Goal: Information Seeking & Learning: Learn about a topic

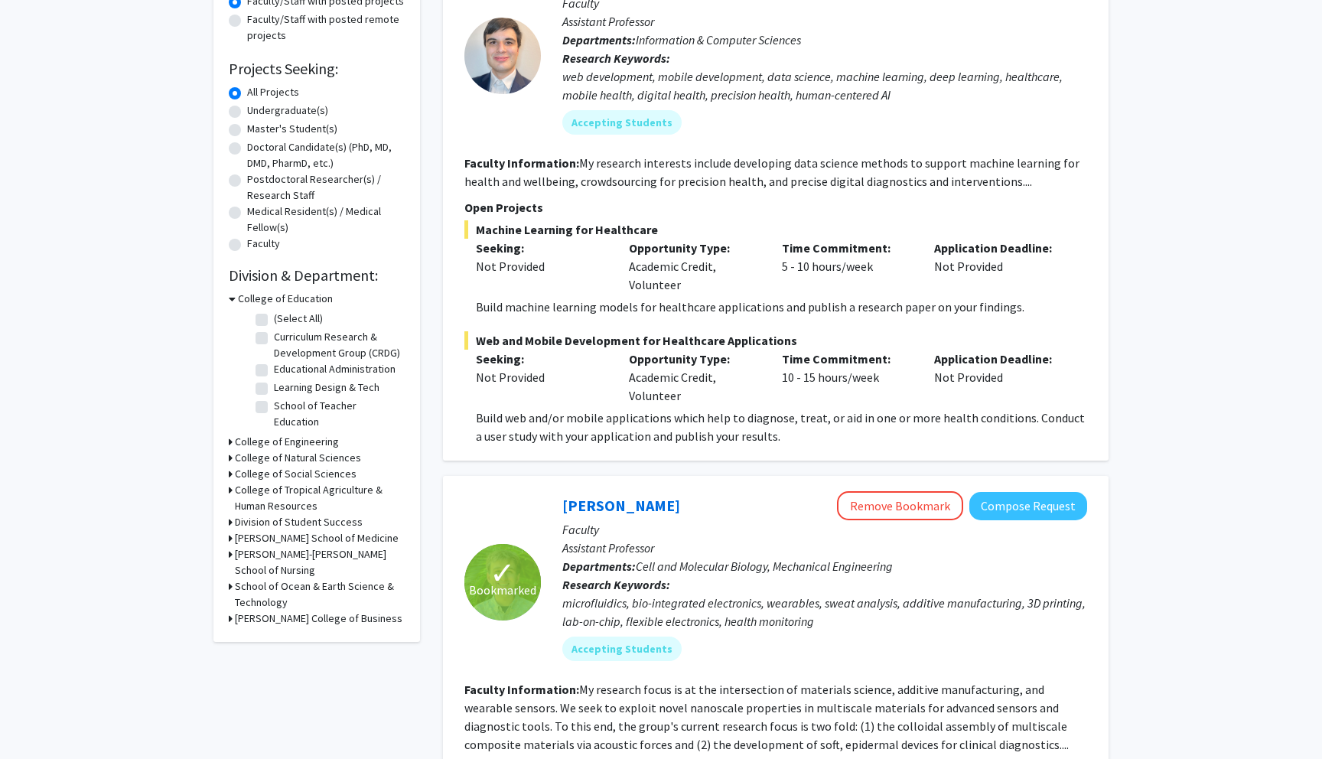
scroll to position [204, 0]
click at [1014, 185] on fg-read-more "My research interests include developing data science methods to support machin…" at bounding box center [771, 174] width 615 height 34
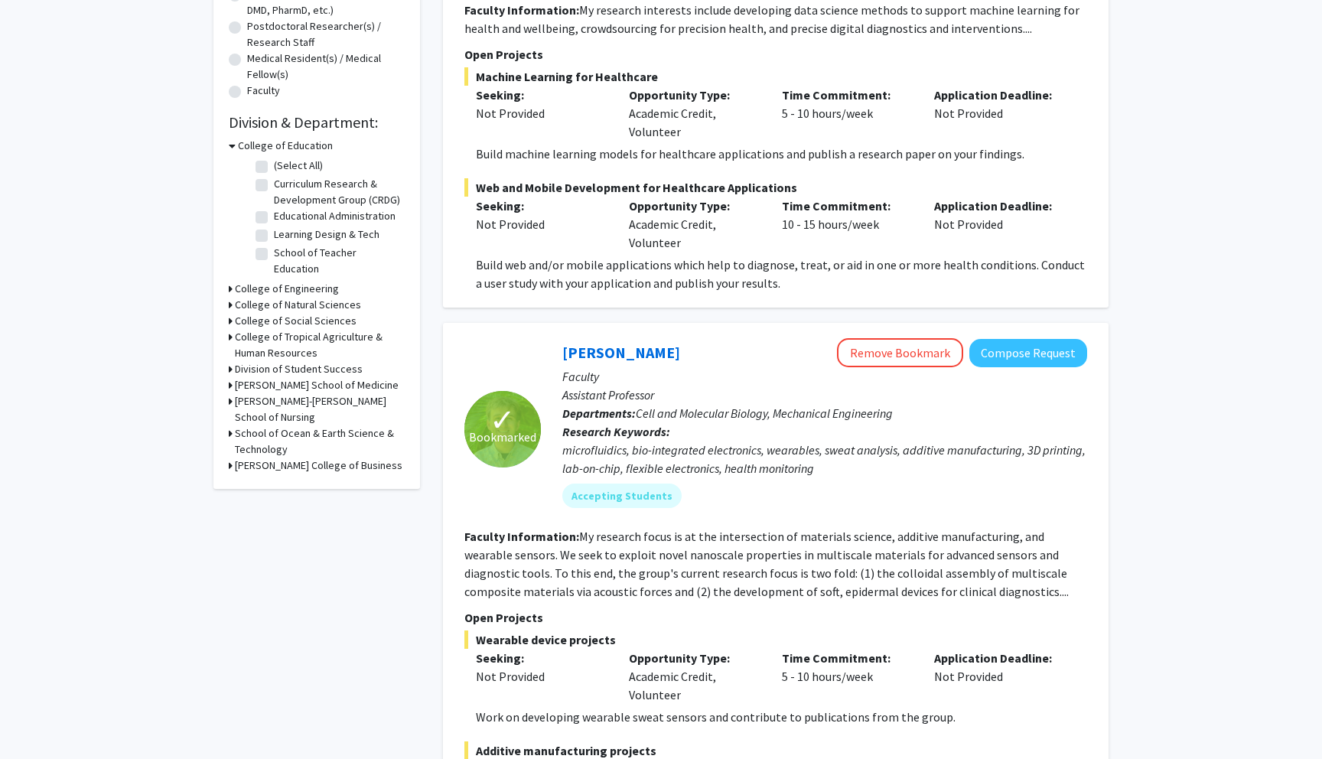
scroll to position [0, 0]
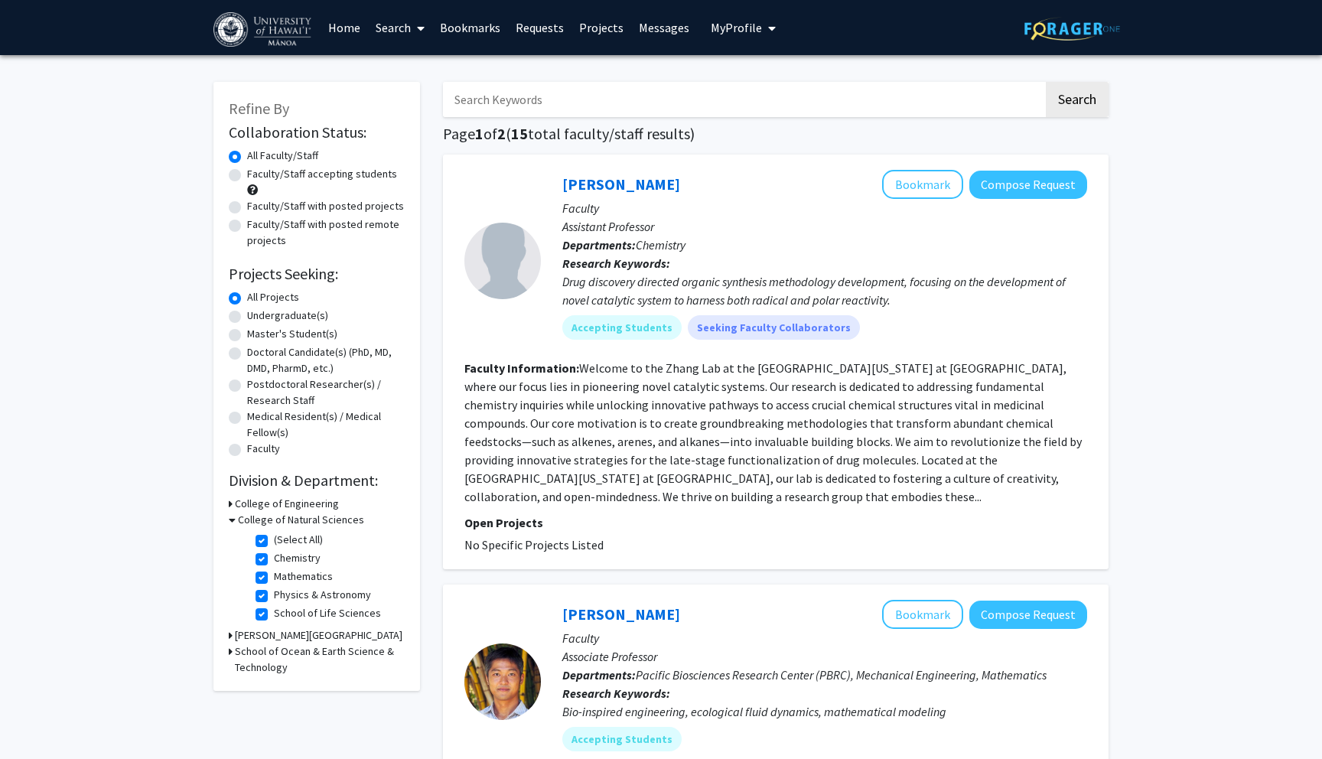
radio input "false"
radio input "true"
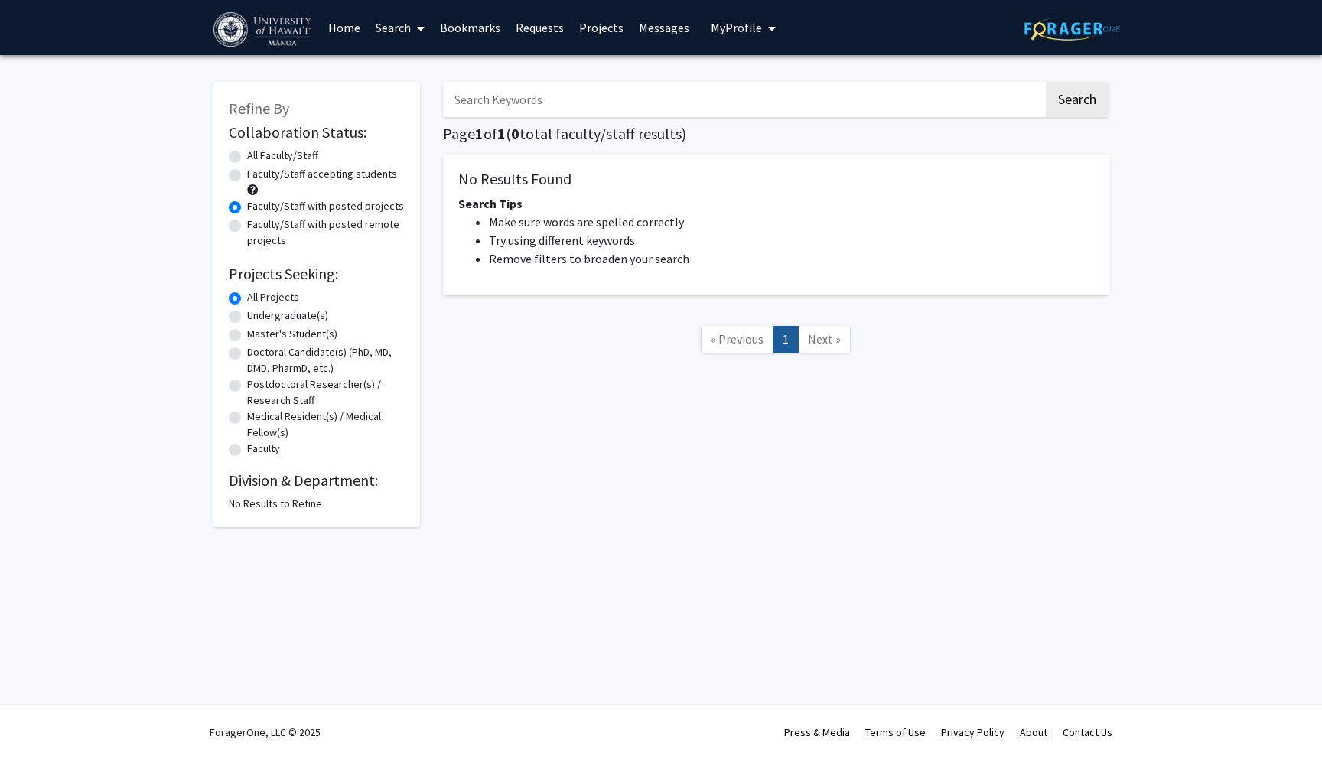
click at [1170, 286] on div "Refine By Collaboration Status: Collaboration Status All Faculty/Staff Collabor…" at bounding box center [661, 308] width 1322 height 506
radio input "true"
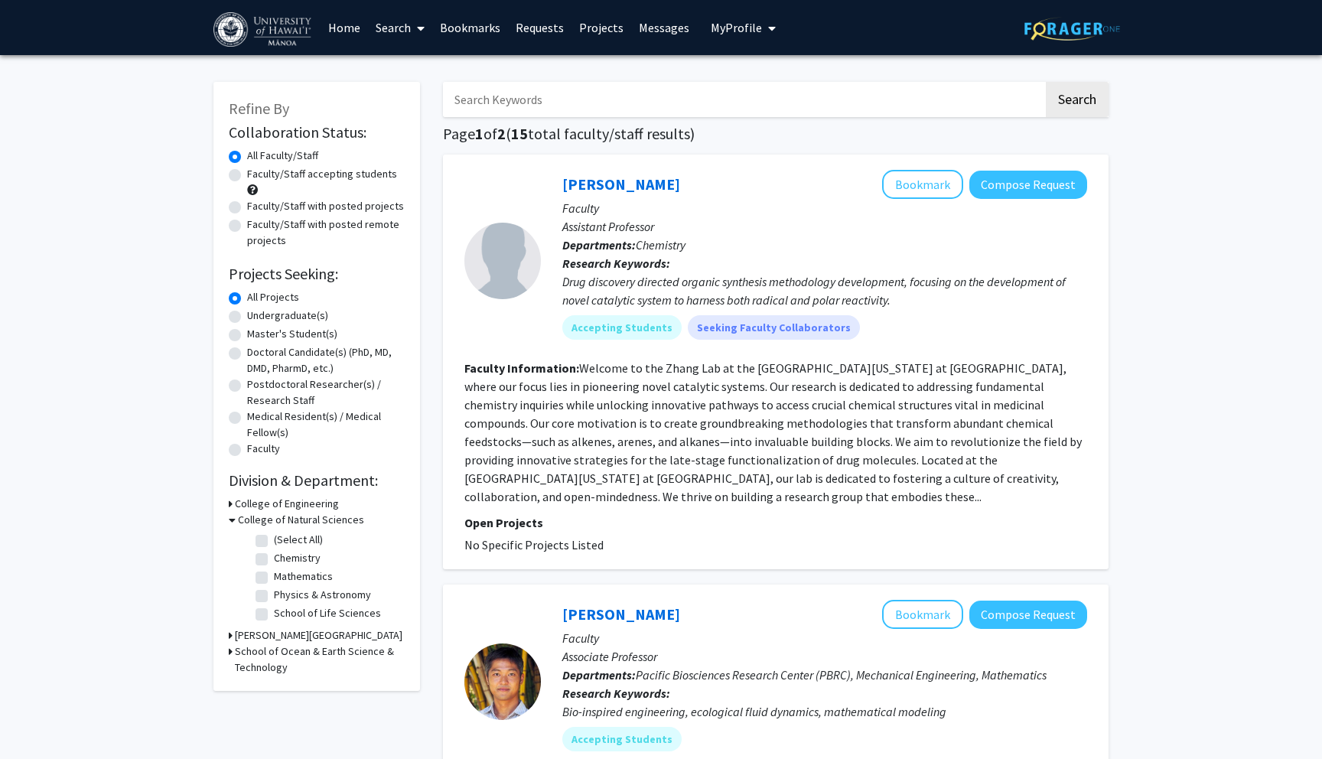
checkbox input "false"
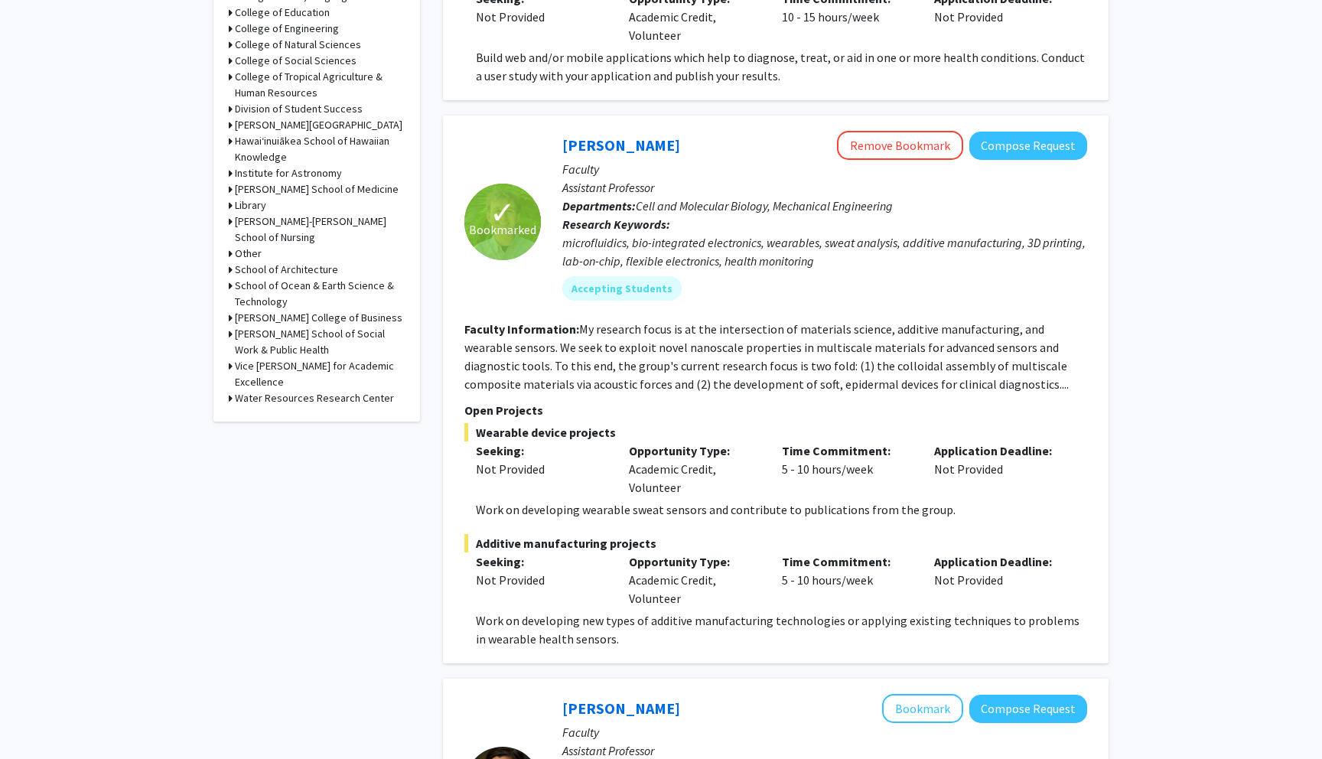
scroll to position [572, 0]
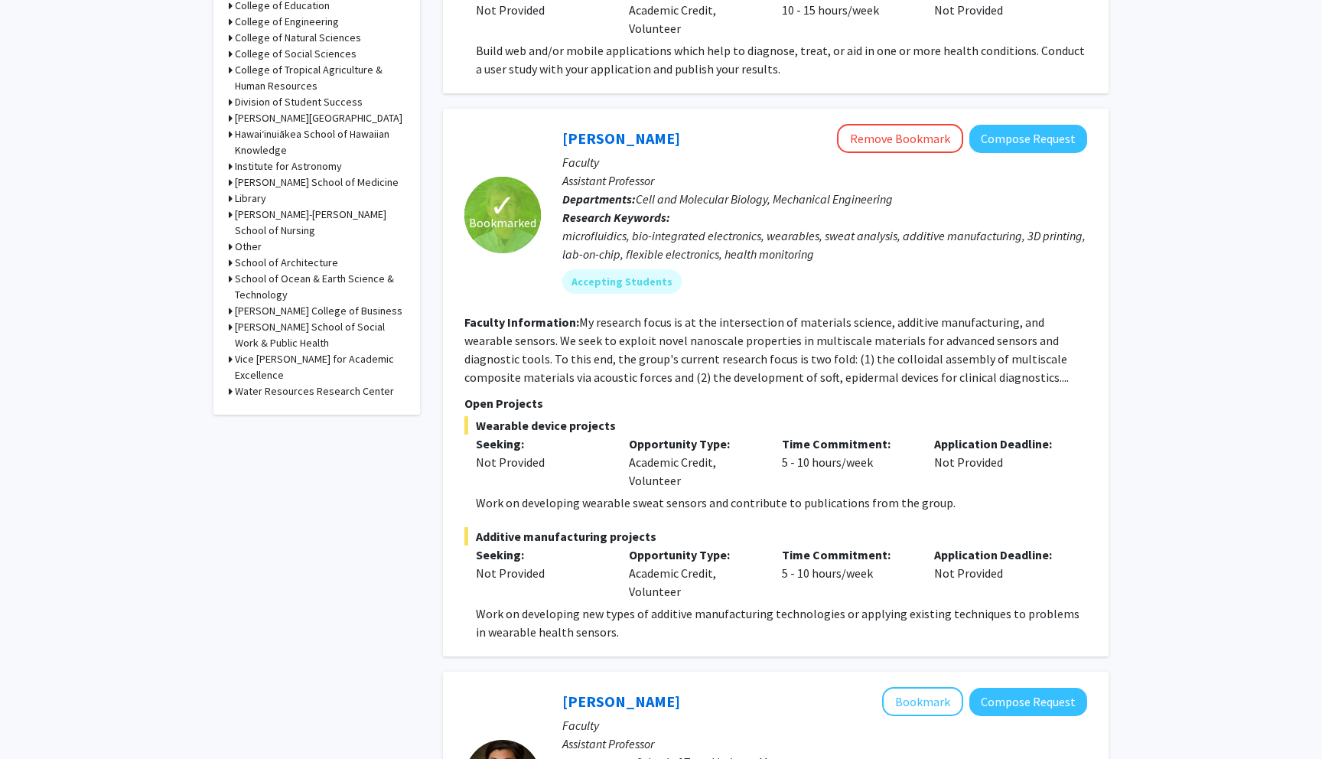
click at [994, 445] on p "Application Deadline:" at bounding box center [999, 444] width 130 height 18
drag, startPoint x: 968, startPoint y: 447, endPoint x: 1190, endPoint y: 457, distance: 222.9
click at [796, 334] on fg-read-more "My research focus is at the intersection of materials science, additive manufac…" at bounding box center [766, 349] width 604 height 70
